Goal: Transaction & Acquisition: Download file/media

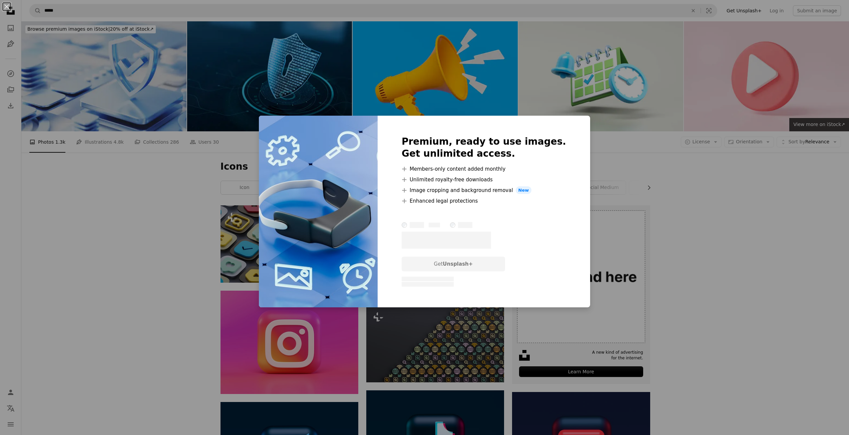
scroll to position [1475, 0]
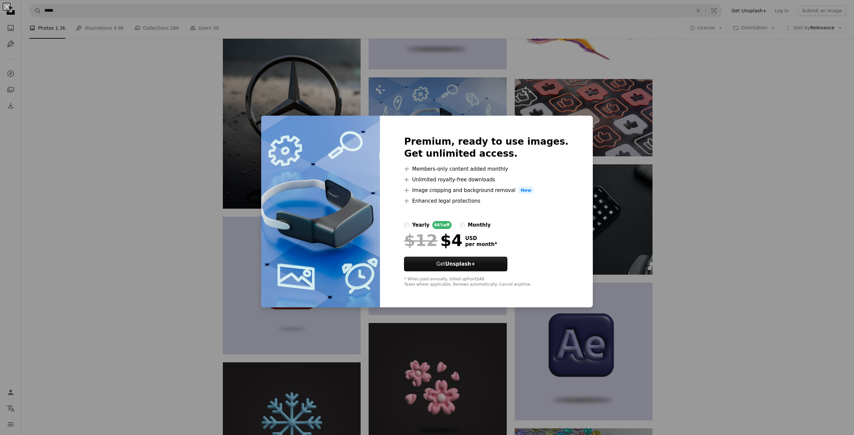
click at [743, 170] on div "An X shape Premium, ready to use images. Get unlimited access. A plus sign Memb…" at bounding box center [427, 217] width 854 height 435
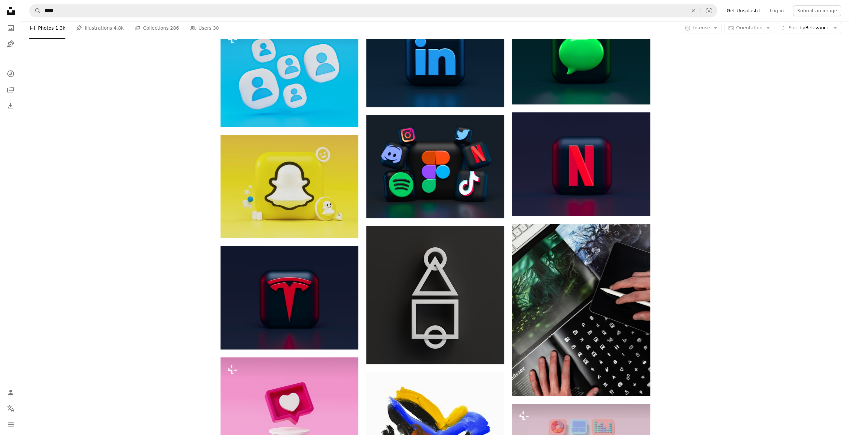
scroll to position [563, 0]
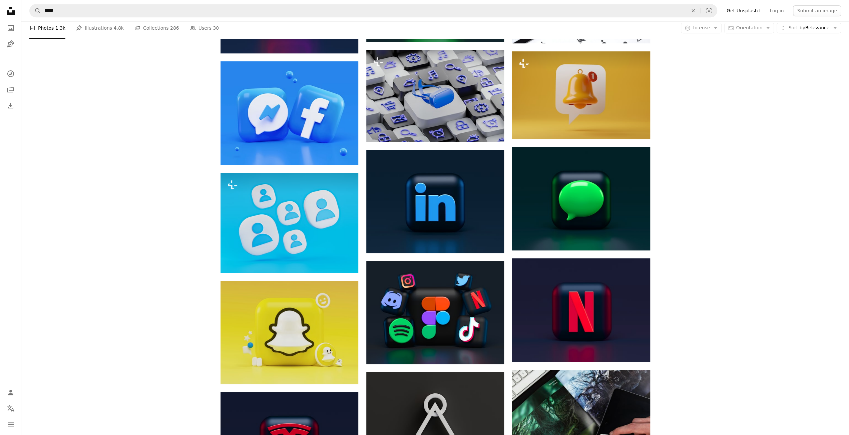
click at [715, 22] on div "A photo Photos 1.3k Pen Tool Illustrations 4.8k A stack of folders Collections …" at bounding box center [434, 27] width 811 height 21
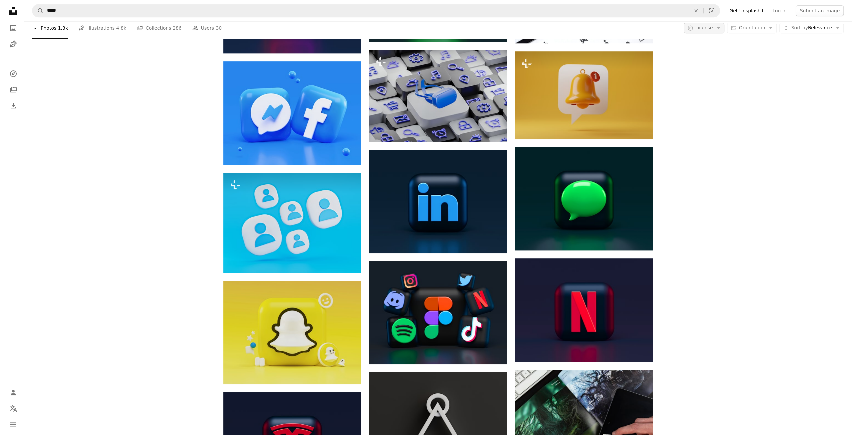
scroll to position [0, 0]
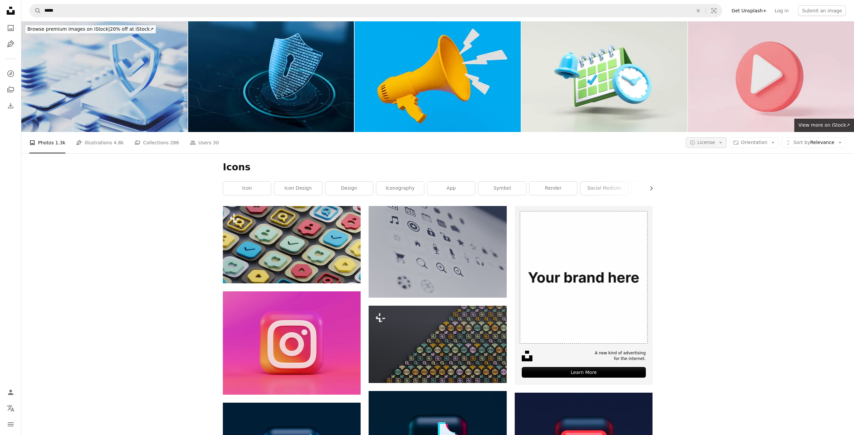
click at [715, 140] on span "License" at bounding box center [706, 142] width 18 height 5
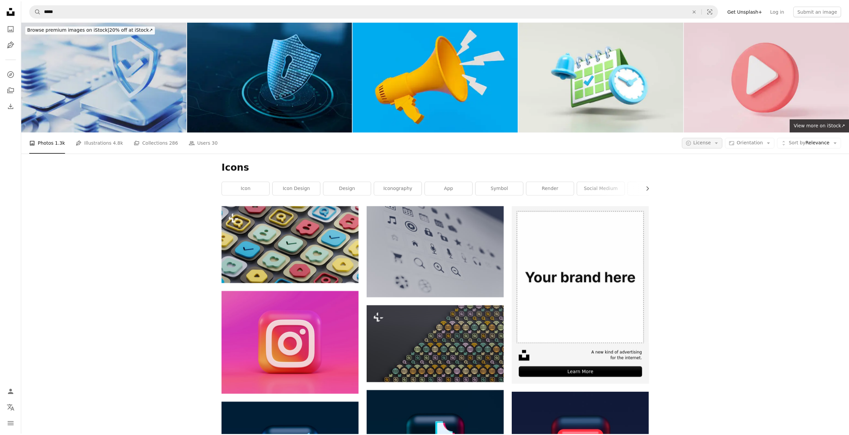
scroll to position [563, 0]
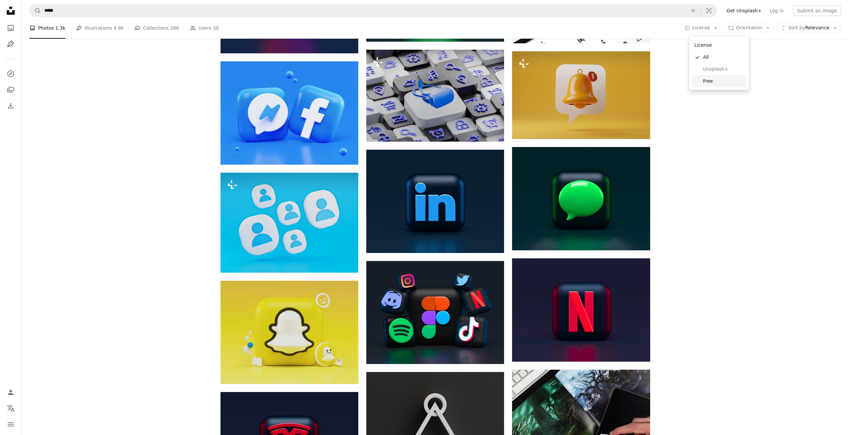
click at [705, 80] on span "Free" at bounding box center [722, 81] width 41 height 7
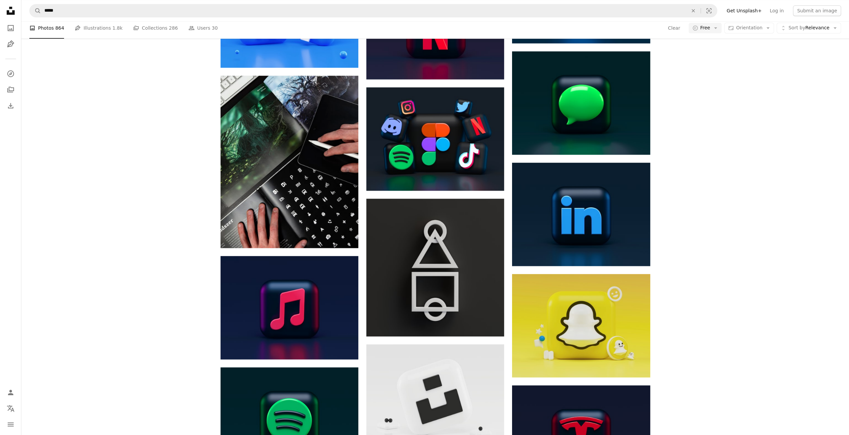
scroll to position [2467, 0]
